Goal: Information Seeking & Learning: Learn about a topic

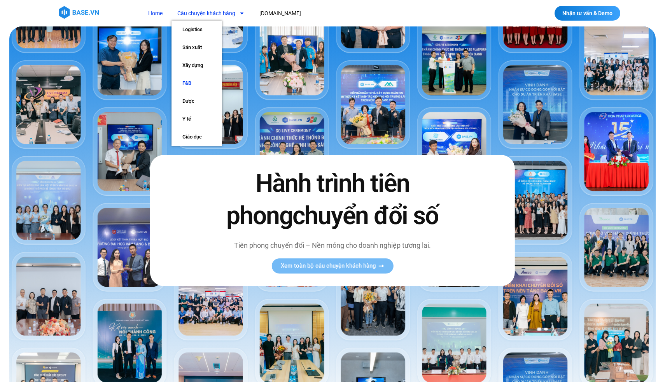
click at [188, 84] on link "F&B" at bounding box center [196, 83] width 51 height 18
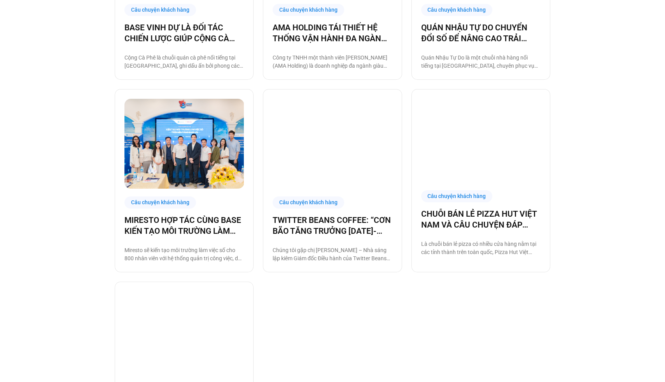
scroll to position [354, 0]
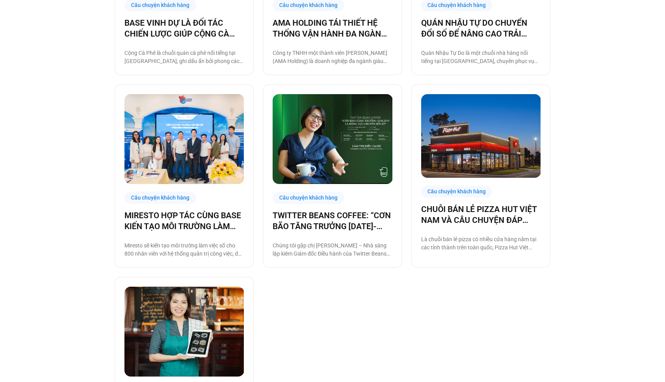
click at [212, 232] on div "MIRESTO HỢP TÁC CÙNG BASE KIẾN TẠO MÔI TRƯỜNG LÀM VIỆC SỐ Miresto sẽ kiến tạo m…" at bounding box center [183, 234] width 119 height 48
click at [197, 217] on link "MIRESTO HỢP TÁC CÙNG BASE KIẾN TẠO MÔI TRƯỜNG LÀM VIỆC SỐ" at bounding box center [183, 221] width 119 height 22
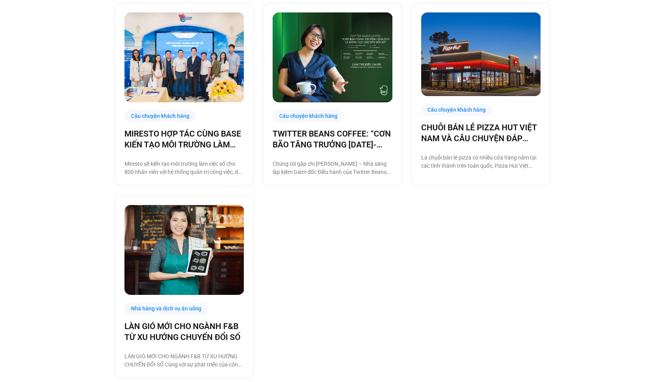
scroll to position [511, 0]
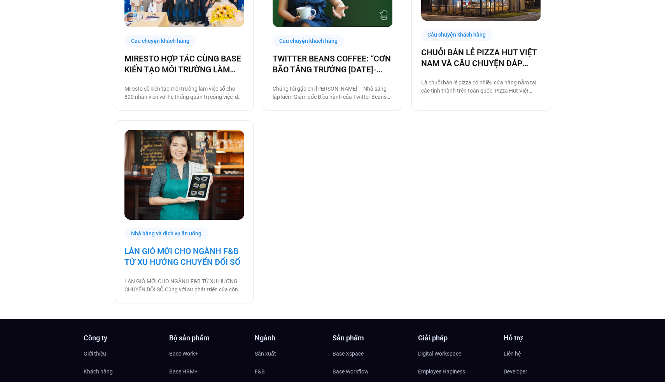
click at [188, 248] on link "LÀN GIÓ MỚI CHO NGÀNH F&B TỪ XU HƯỚNG CHUYỂN ĐỔI SỐ" at bounding box center [183, 257] width 119 height 22
